Goal: Task Accomplishment & Management: Use online tool/utility

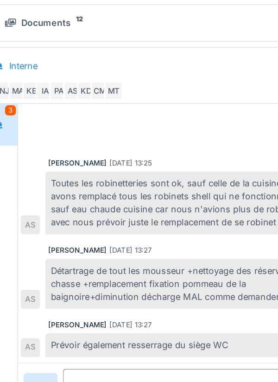
scroll to position [547, 0]
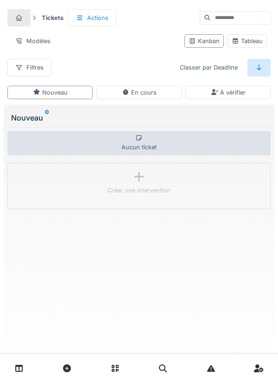
click at [9, 371] on link at bounding box center [19, 368] width 24 height 22
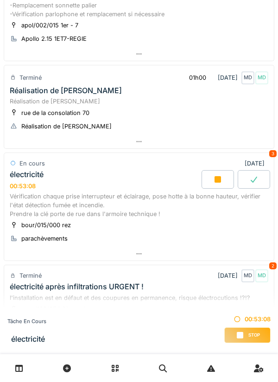
scroll to position [246, 0]
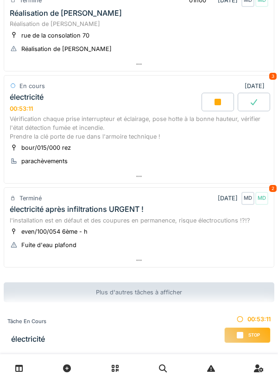
click at [94, 124] on div "Vérification chaque prise interrupteur et éclairage, pose hotte à la bonne haut…" at bounding box center [139, 127] width 258 height 27
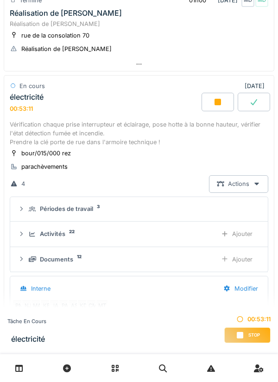
scroll to position [284, 0]
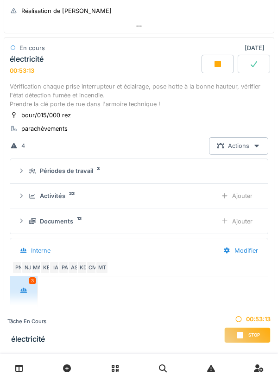
click at [247, 221] on div "Ajouter" at bounding box center [236, 221] width 47 height 17
click at [247, 194] on div "Ajouter" at bounding box center [236, 195] width 47 height 17
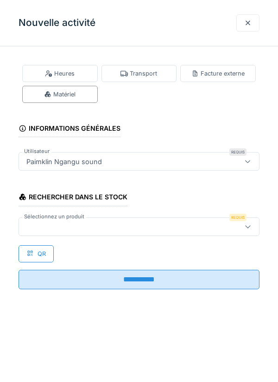
click at [53, 226] on div at bounding box center [124, 226] width 202 height 10
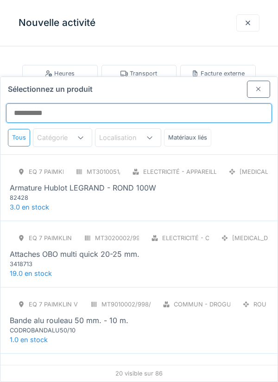
click at [33, 103] on input "Sélectionnez un produit" at bounding box center [139, 112] width 266 height 19
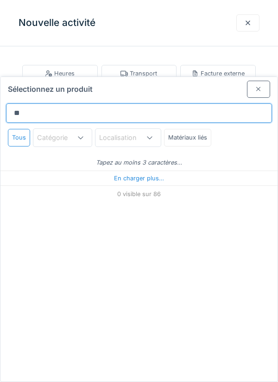
type input "***"
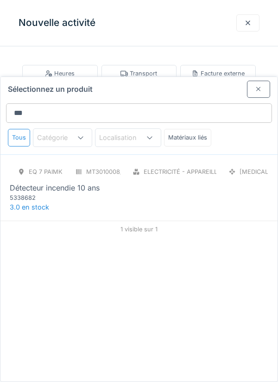
click at [54, 182] on div "Détecteur incendie 10 ans" at bounding box center [55, 187] width 90 height 11
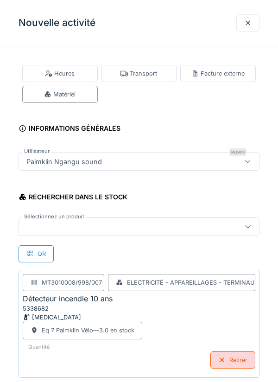
click at [37, 352] on input "*" at bounding box center [64, 355] width 82 height 19
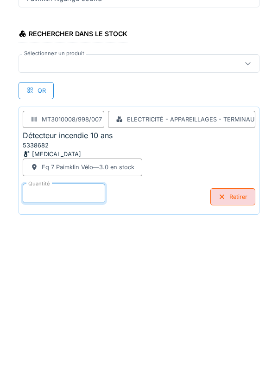
scroll to position [48, 0]
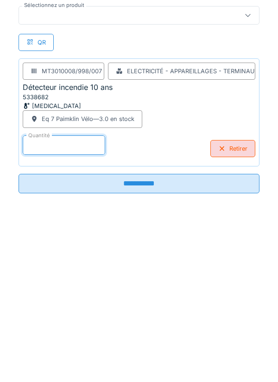
type input "*"
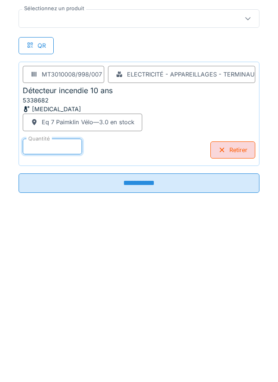
click at [147, 342] on input "**********" at bounding box center [139, 345] width 241 height 19
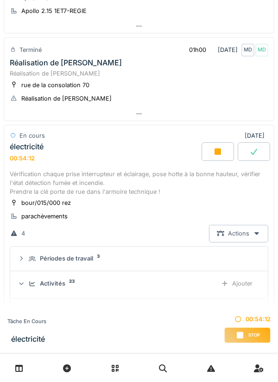
scroll to position [183, 0]
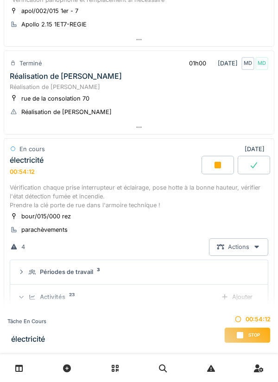
click at [126, 189] on div "Vérification chaque prise interrupteur et éclairage, pose hotte à la bonne haut…" at bounding box center [139, 196] width 258 height 27
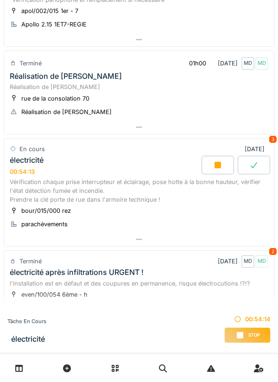
click at [130, 189] on div "Vérification chaque prise interrupteur et éclairage, pose hotte à la bonne haut…" at bounding box center [139, 190] width 258 height 27
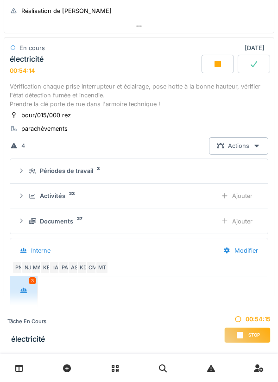
click at [129, 104] on div "Vérification chaque prise interrupteur et éclairage, pose hotte à la bonne haut…" at bounding box center [139, 95] width 258 height 27
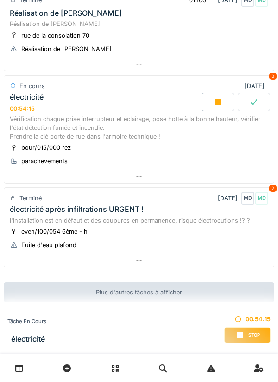
scroll to position [246, 0]
click at [130, 136] on div "Vérification chaque prise interrupteur et éclairage, pose hotte à la bonne haut…" at bounding box center [139, 127] width 258 height 27
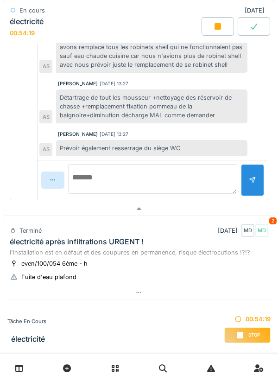
click at [92, 174] on textarea at bounding box center [152, 179] width 169 height 30
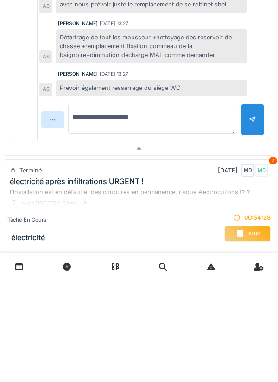
scroll to position [536, 0]
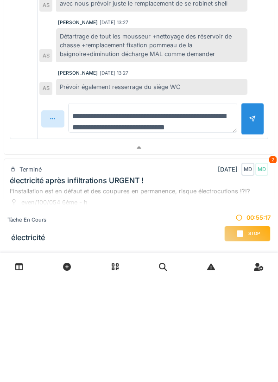
type textarea "**********"
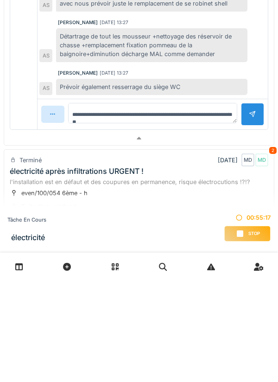
click at [251, 220] on div at bounding box center [252, 215] width 7 height 9
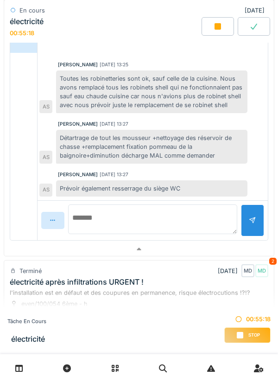
click at [94, 214] on textarea at bounding box center [152, 219] width 169 height 30
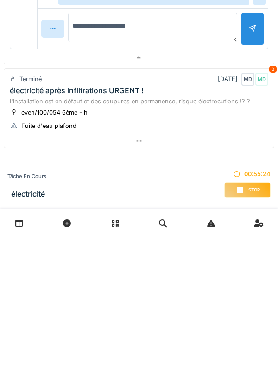
scroll to position [626, 0]
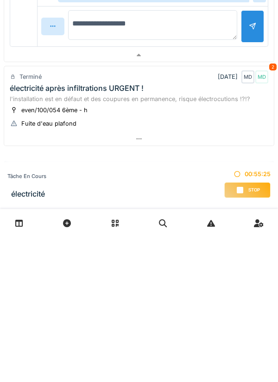
type textarea "**********"
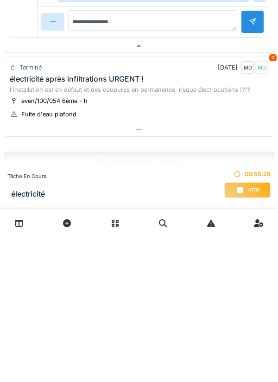
click at [255, 170] on div at bounding box center [252, 166] width 7 height 9
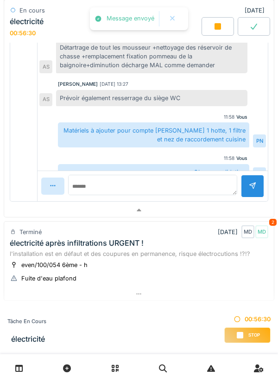
scroll to position [14, 0]
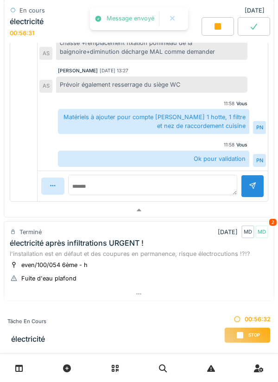
click at [249, 329] on div "Stop" at bounding box center [247, 335] width 46 height 16
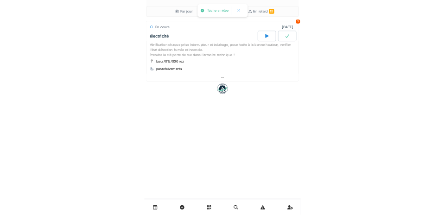
scroll to position [0, 0]
